Goal: Check status

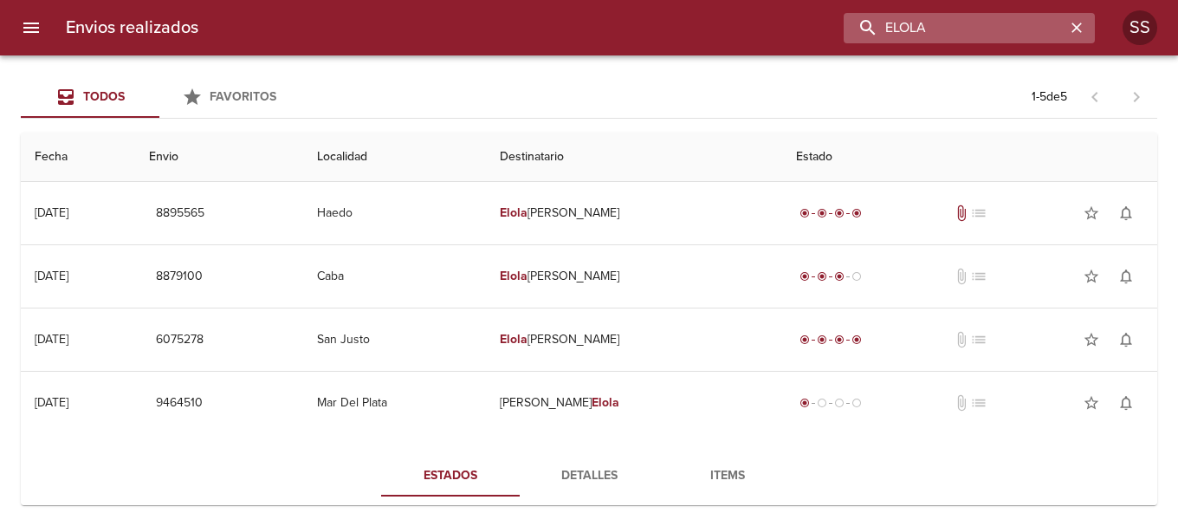
drag, startPoint x: 995, startPoint y: 29, endPoint x: 873, endPoint y: 23, distance: 122.3
click at [873, 23] on input "ELOLA" at bounding box center [955, 28] width 222 height 30
type input "SCARCELLA"
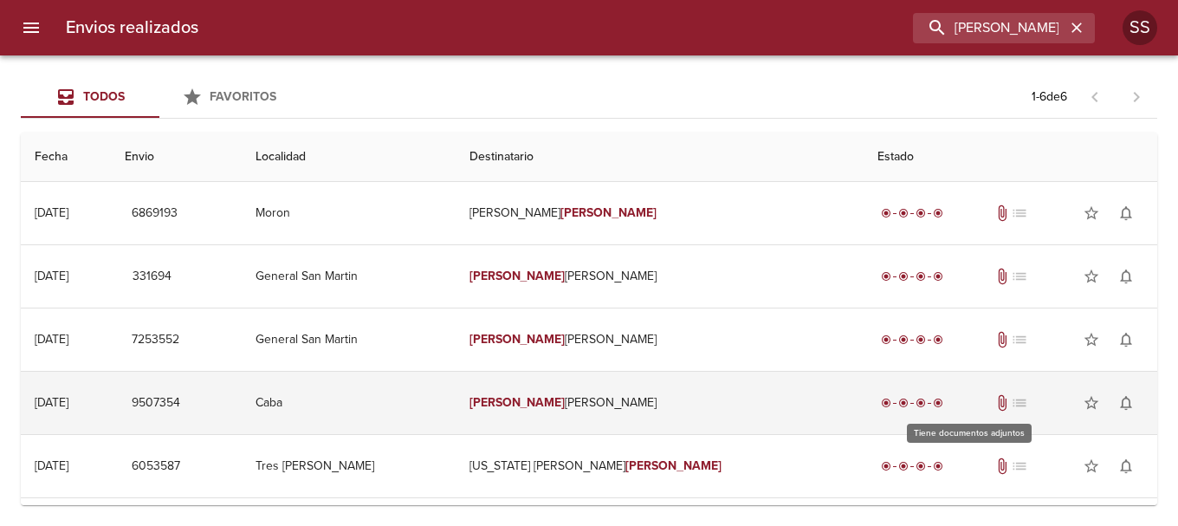
click at [994, 403] on span "attach_file" at bounding box center [1002, 402] width 17 height 17
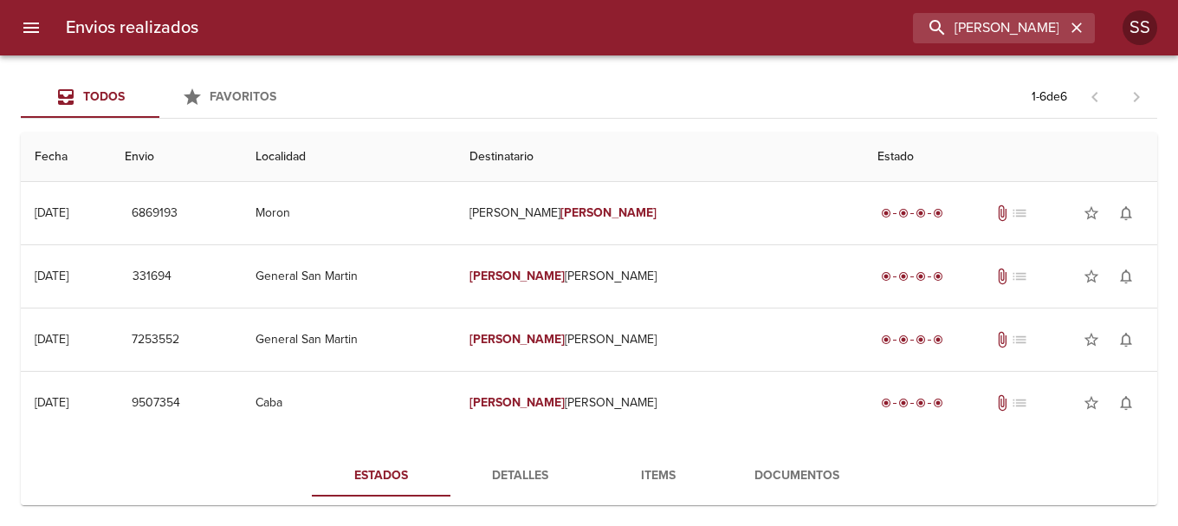
scroll to position [173, 0]
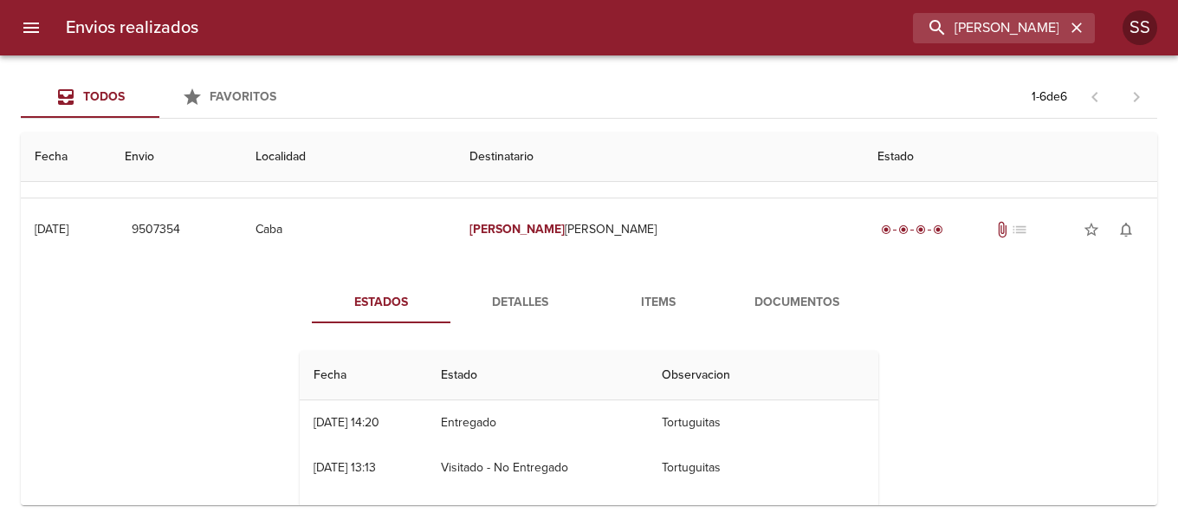
click at [664, 304] on span "Items" at bounding box center [658, 303] width 118 height 22
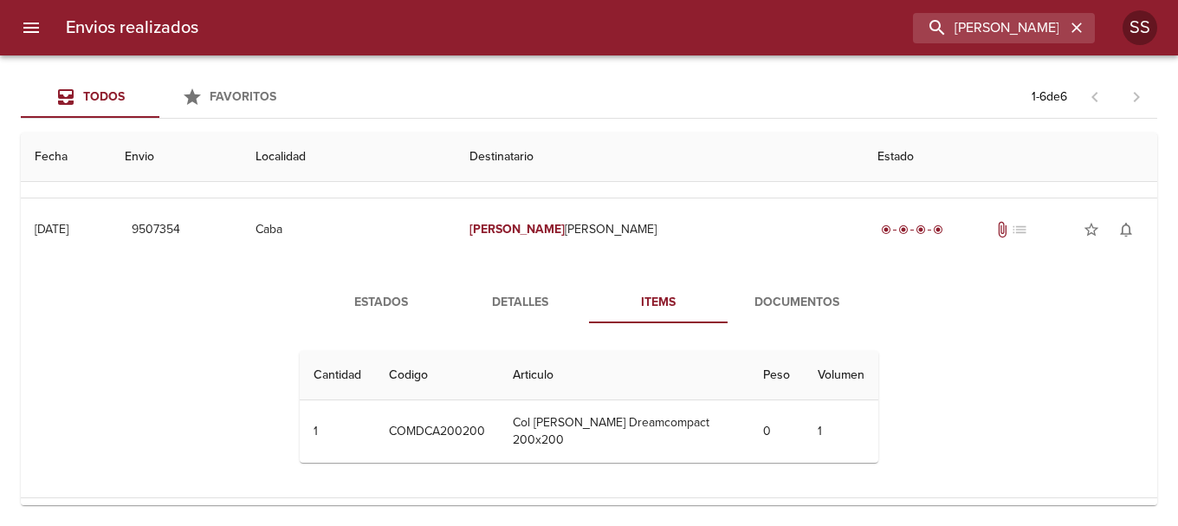
click at [789, 300] on span "Documentos" at bounding box center [797, 303] width 118 height 22
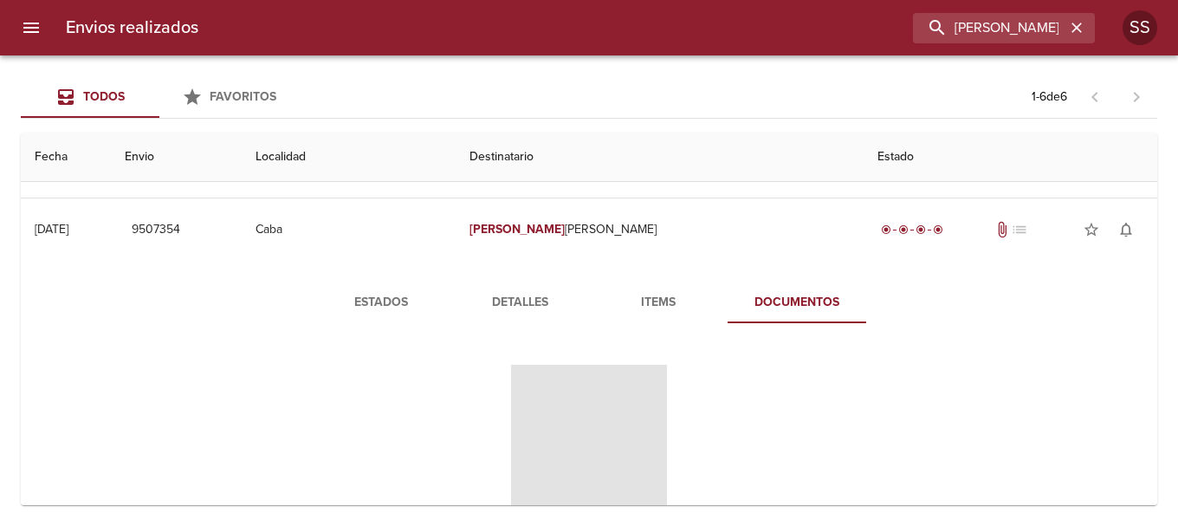
scroll to position [346, 0]
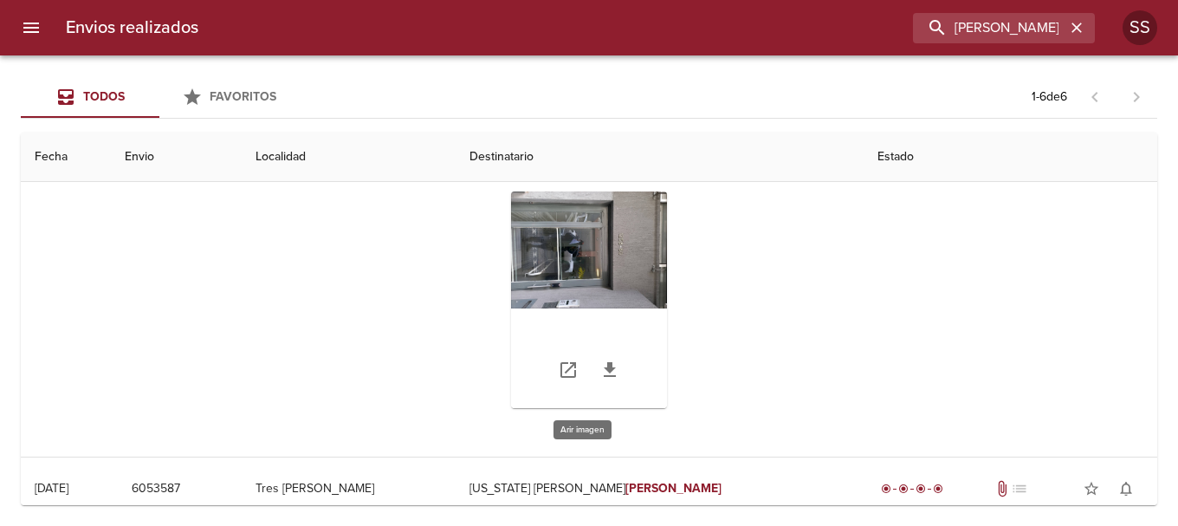
click at [591, 257] on div "Tabla de envíos del cliente" at bounding box center [589, 299] width 156 height 217
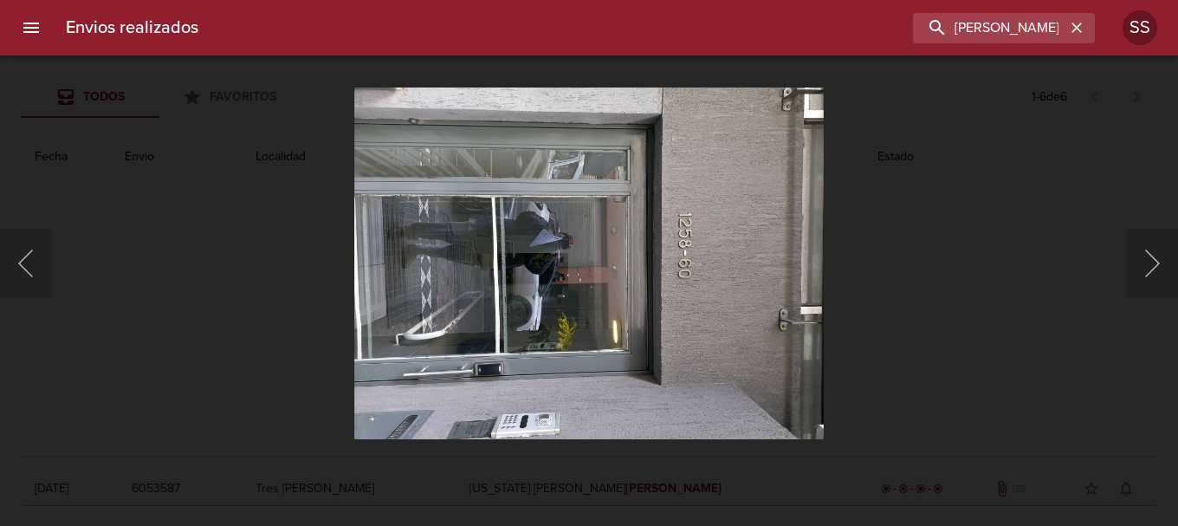
click at [1018, 138] on div "Lightbox" at bounding box center [589, 263] width 1178 height 526
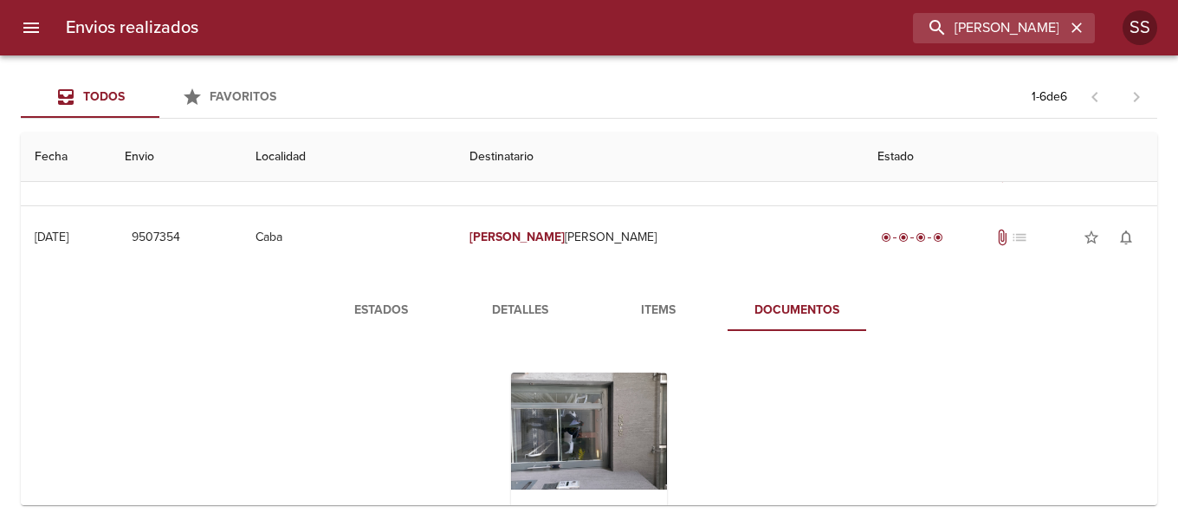
scroll to position [252, 0]
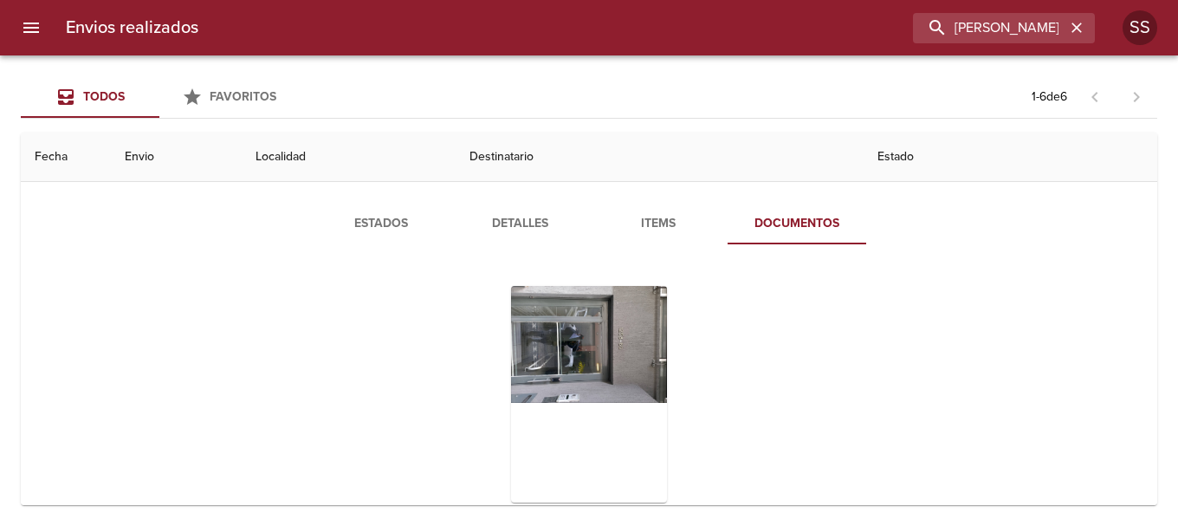
click at [647, 227] on span "Items" at bounding box center [658, 224] width 118 height 22
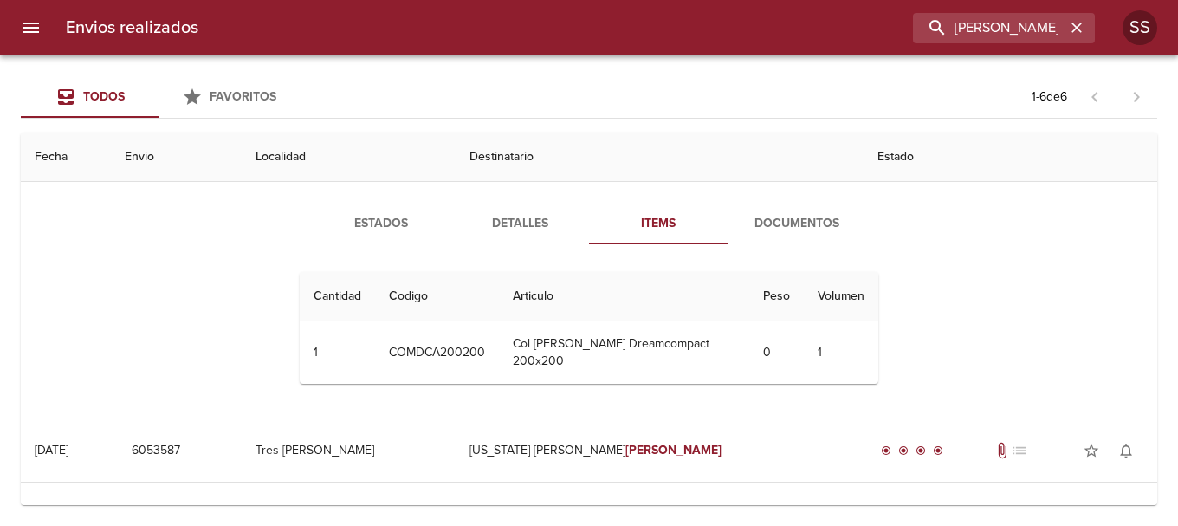
click at [377, 217] on span "Estados" at bounding box center [381, 224] width 118 height 22
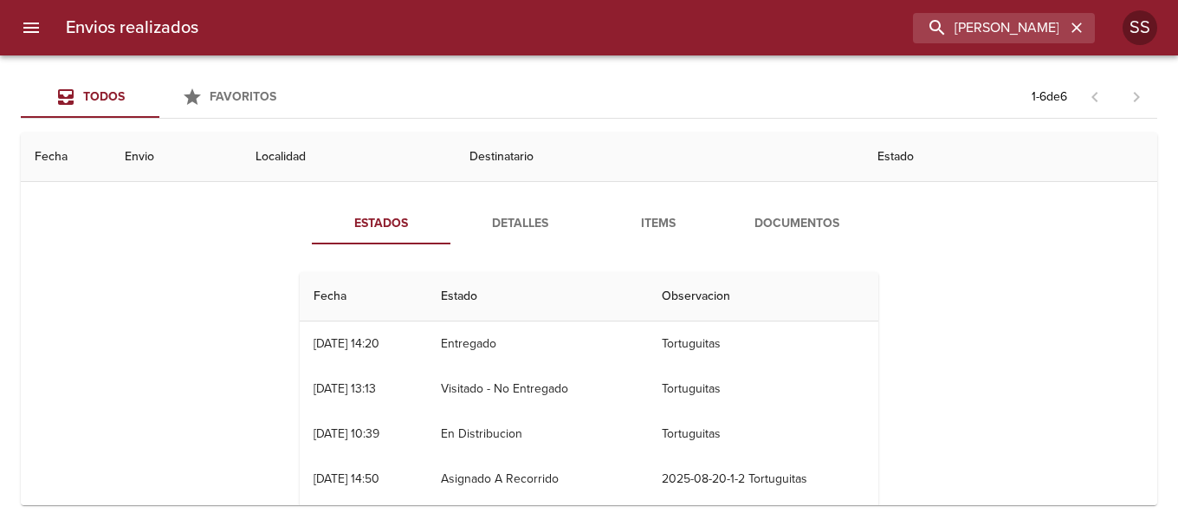
drag, startPoint x: 456, startPoint y: 390, endPoint x: 536, endPoint y: 393, distance: 79.8
click at [536, 393] on td "Visitado - No Entregado" at bounding box center [537, 388] width 221 height 45
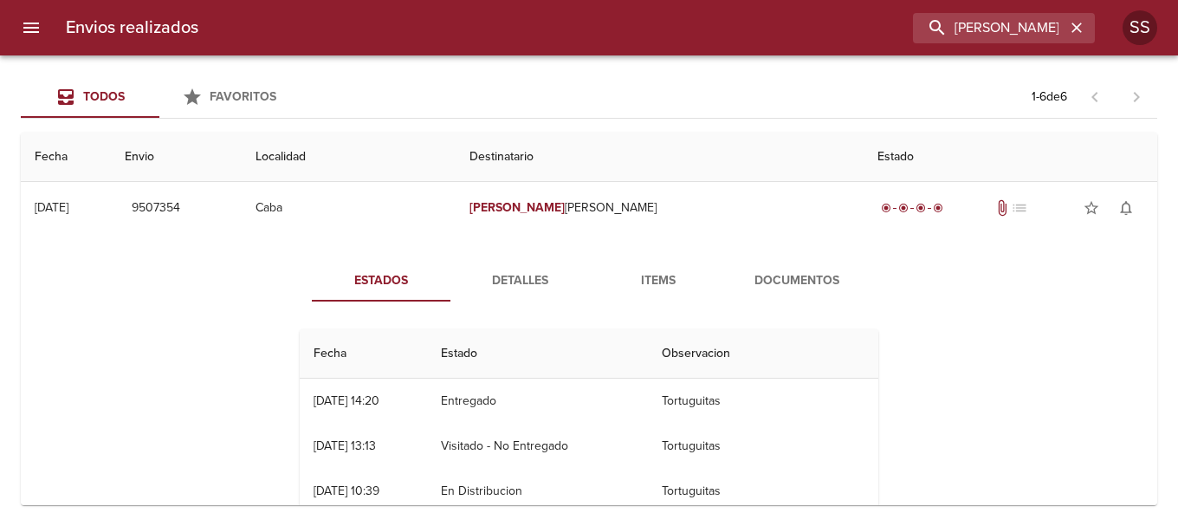
scroll to position [124, 0]
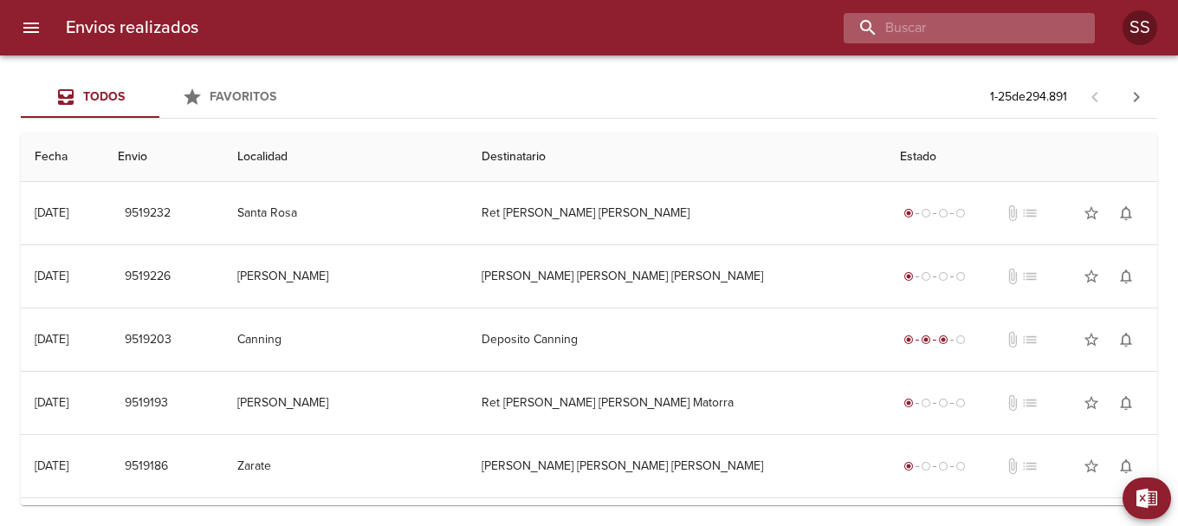
click at [976, 33] on input "buscar" at bounding box center [955, 28] width 222 height 30
type input "[PERSON_NAME]"
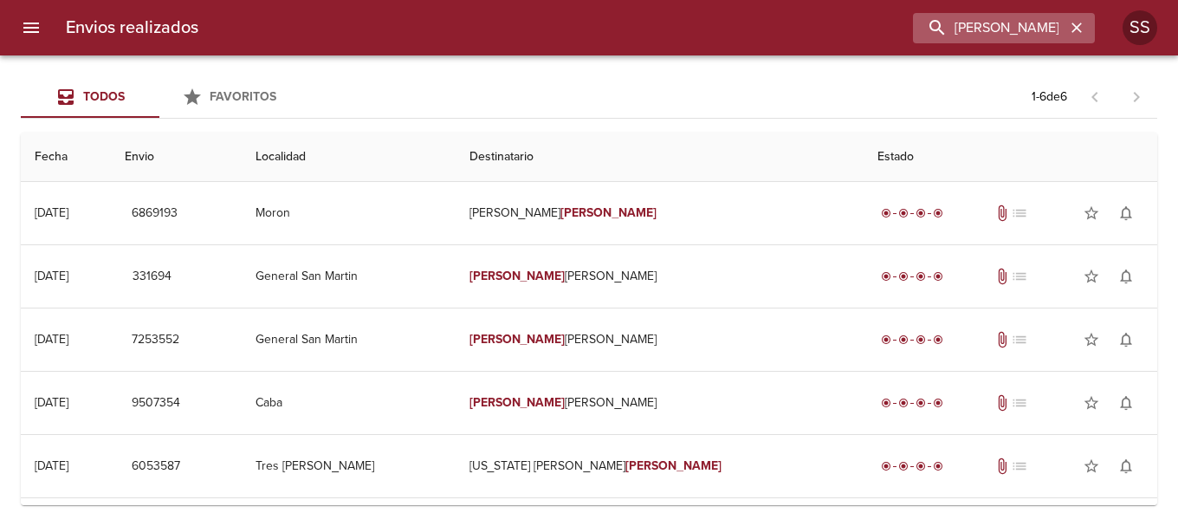
click at [1078, 25] on icon "button" at bounding box center [1076, 27] width 17 height 17
